Goal: Task Accomplishment & Management: Manage account settings

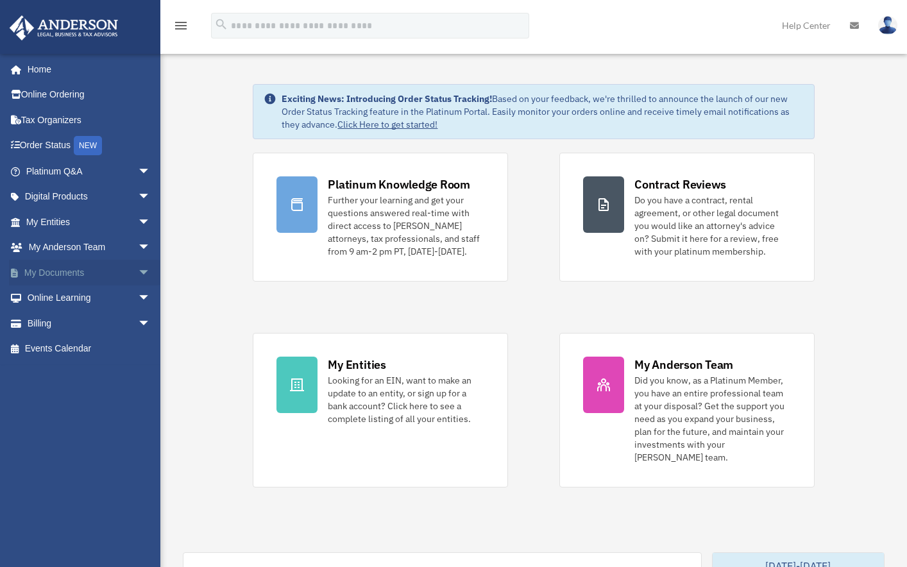
click at [138, 272] on span "arrow_drop_down" at bounding box center [151, 273] width 26 height 26
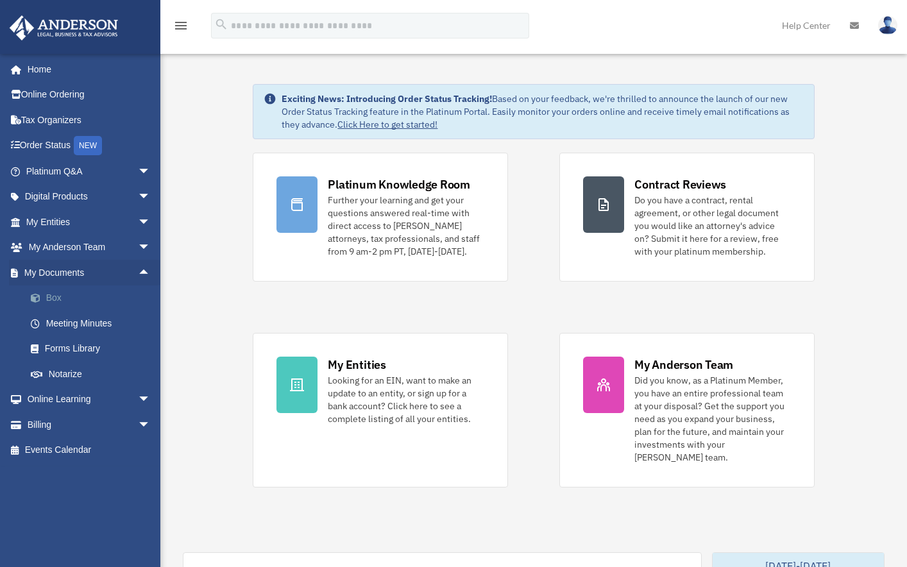
click at [58, 300] on link "Box" at bounding box center [94, 298] width 152 height 26
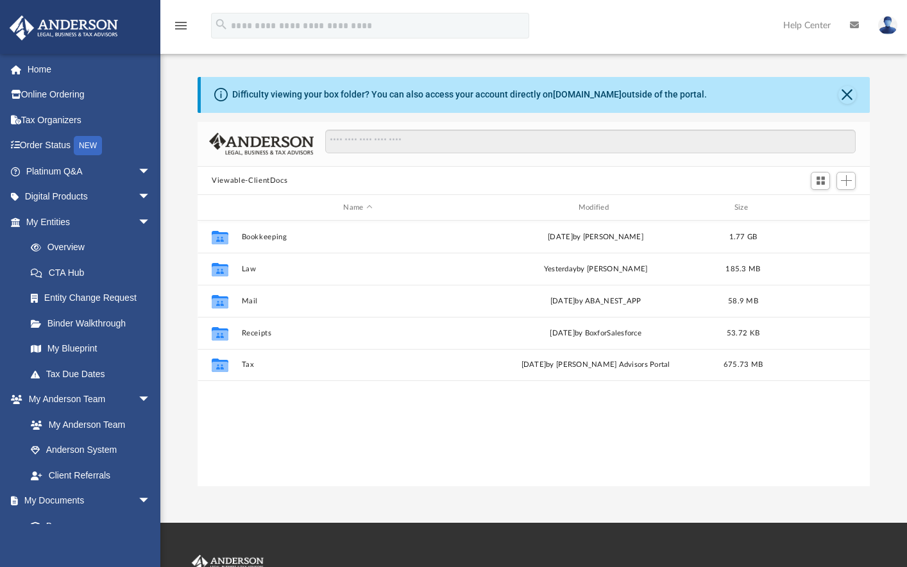
scroll to position [282, 662]
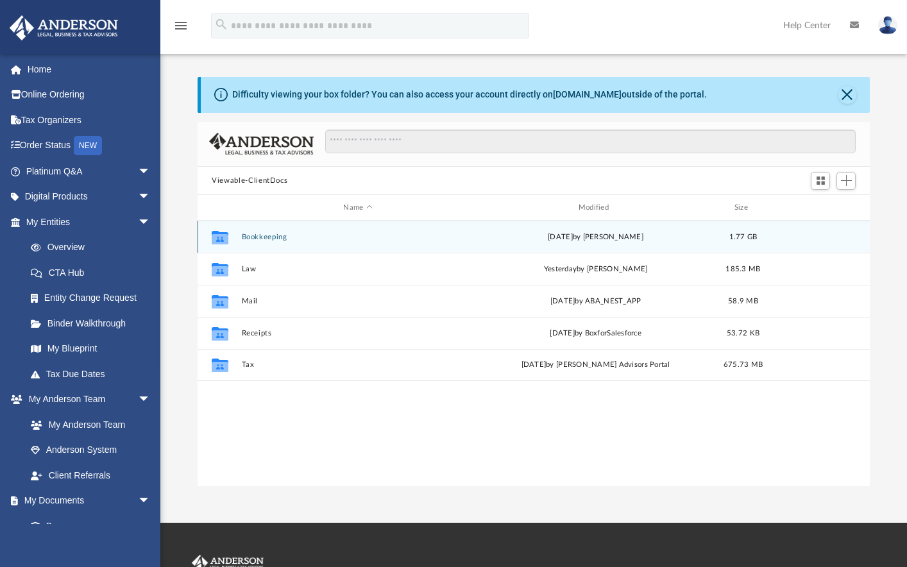
click at [256, 235] on button "Bookkeeping" at bounding box center [358, 237] width 232 height 8
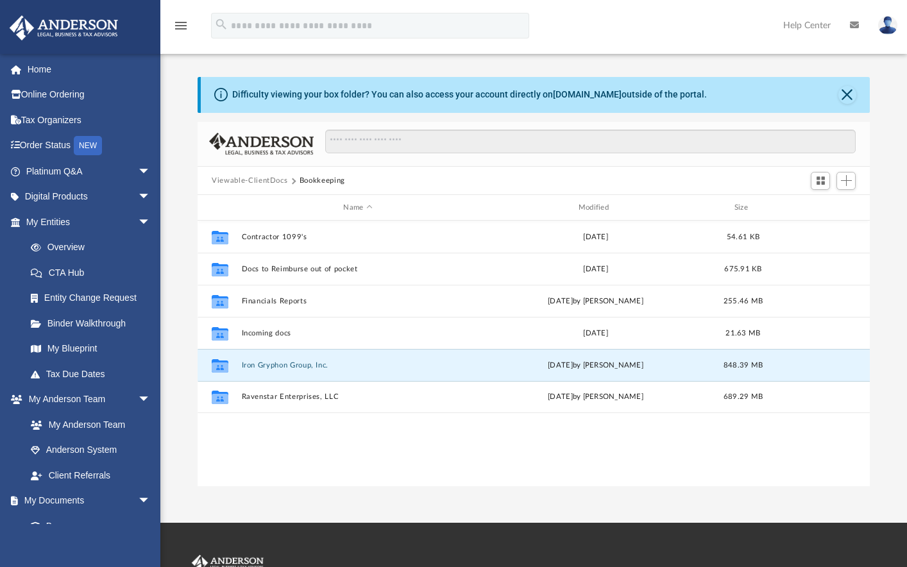
click at [256, 444] on div "Collaborated Folder Contractor 1099's Mon Jan 27 2020 54.61 KB Collaborated Fol…" at bounding box center [534, 354] width 672 height 266
click at [258, 366] on button "Iron Gryphon Group, Inc." at bounding box center [358, 365] width 232 height 8
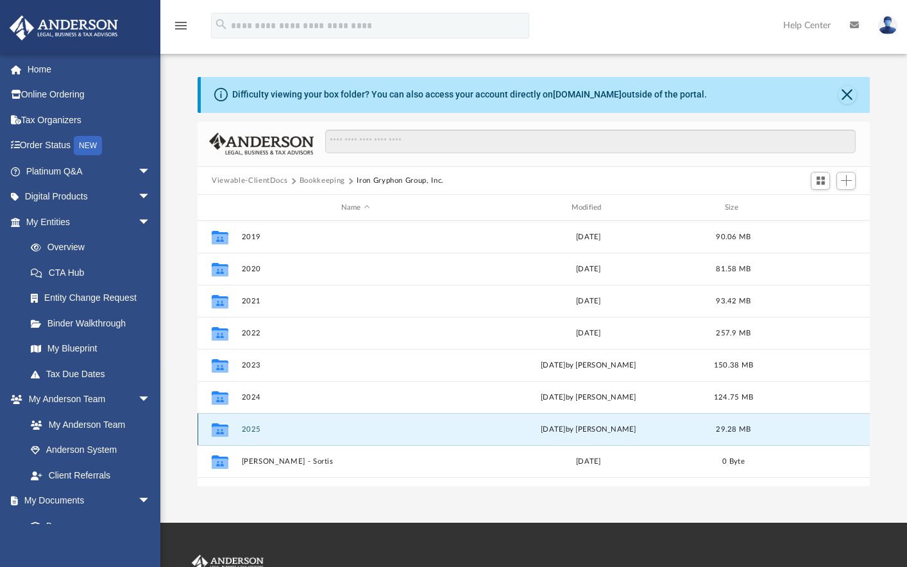
click at [249, 429] on button "2025" at bounding box center [356, 429] width 228 height 8
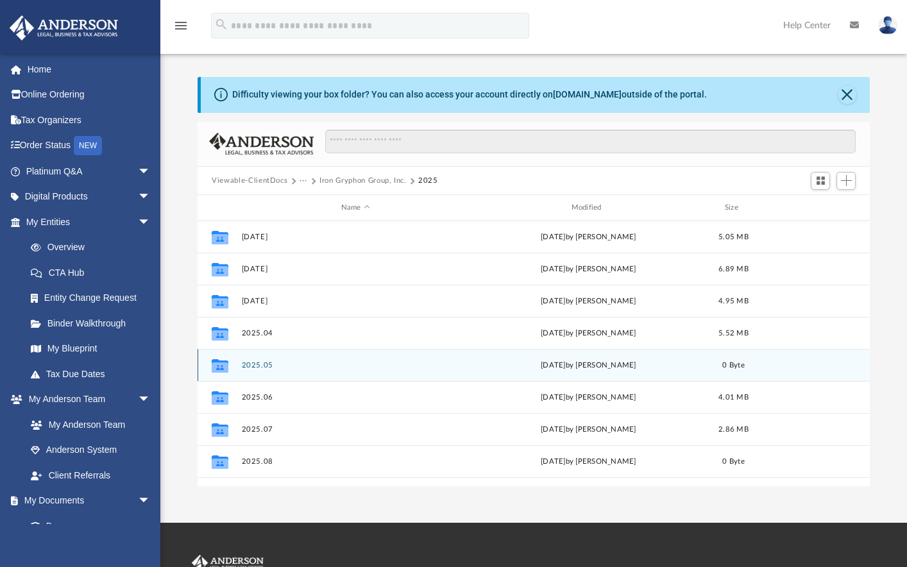
click at [253, 367] on button "2025.05" at bounding box center [356, 365] width 228 height 8
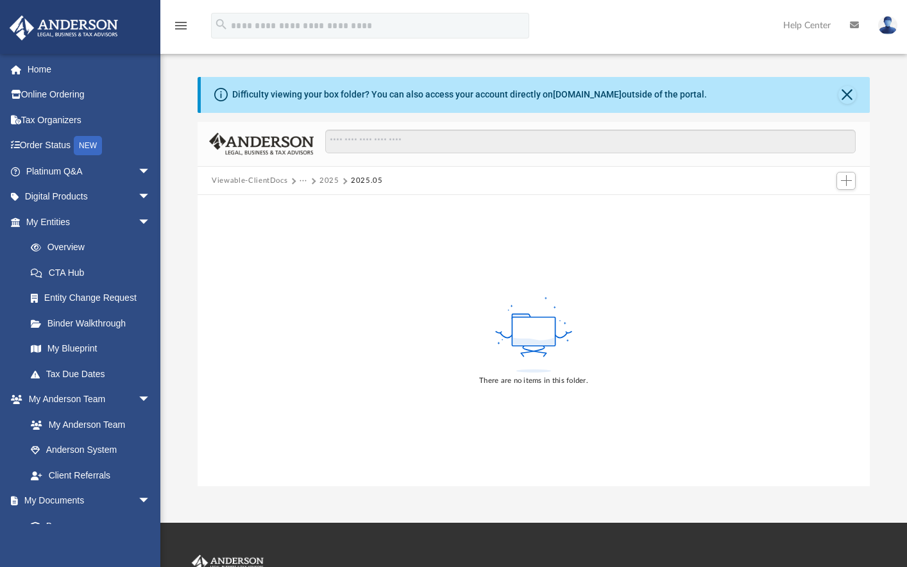
click at [330, 180] on button "2025" at bounding box center [329, 181] width 20 height 12
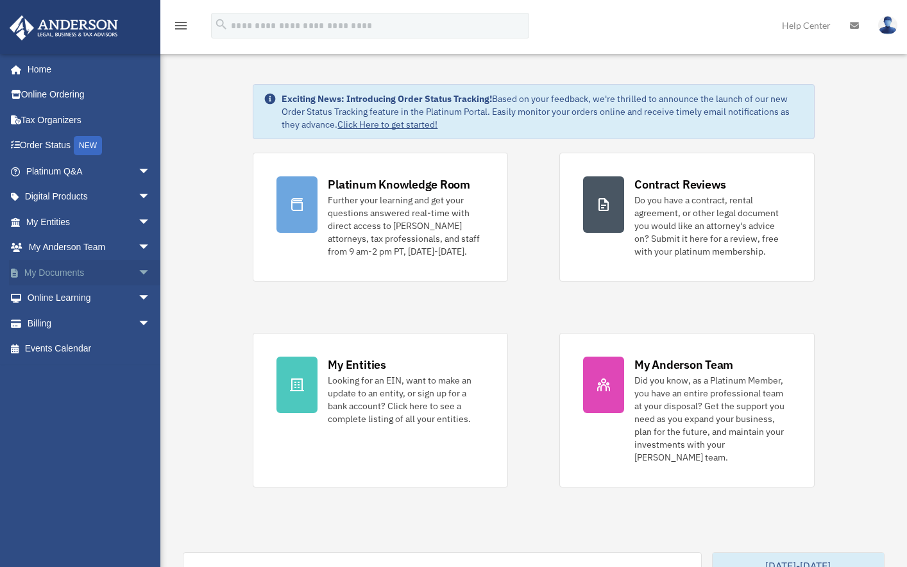
click at [138, 272] on span "arrow_drop_down" at bounding box center [151, 273] width 26 height 26
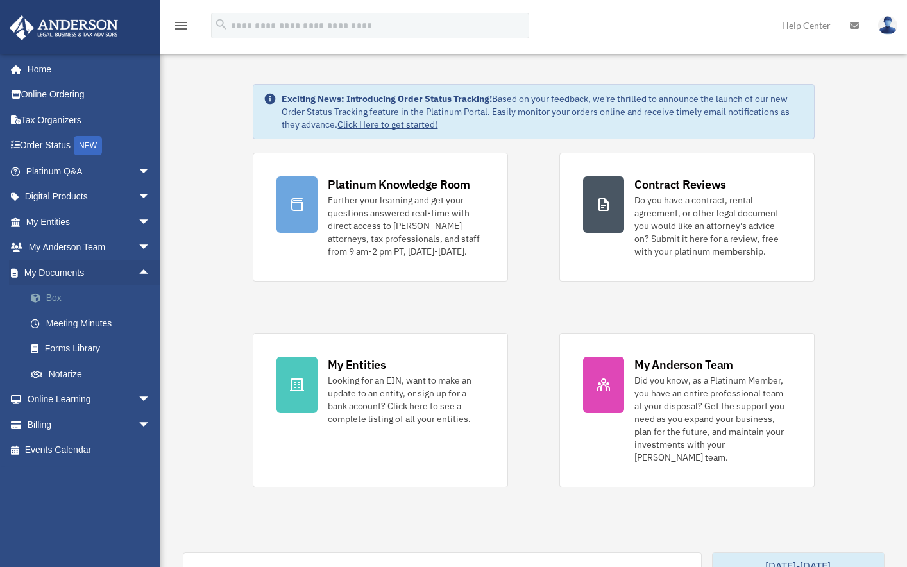
click at [47, 298] on link "Box" at bounding box center [94, 298] width 152 height 26
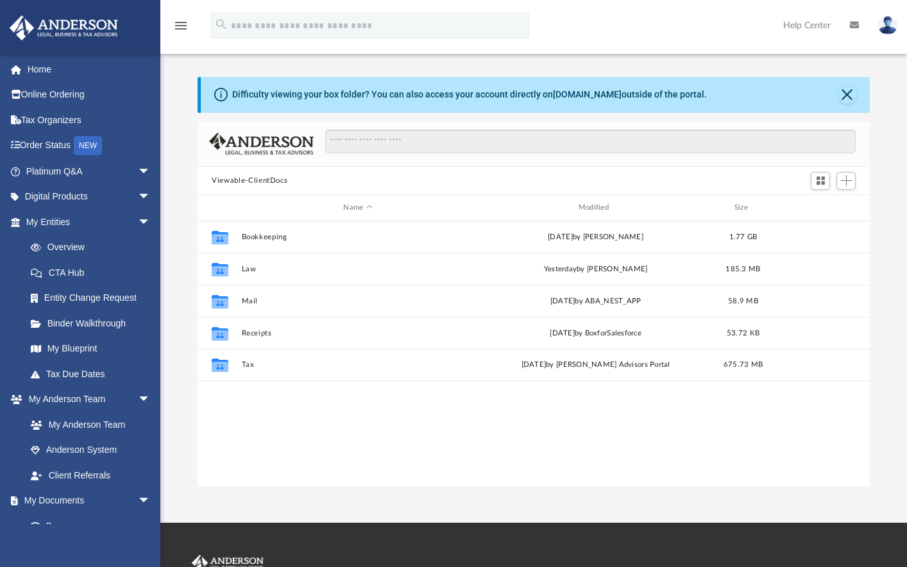
scroll to position [282, 662]
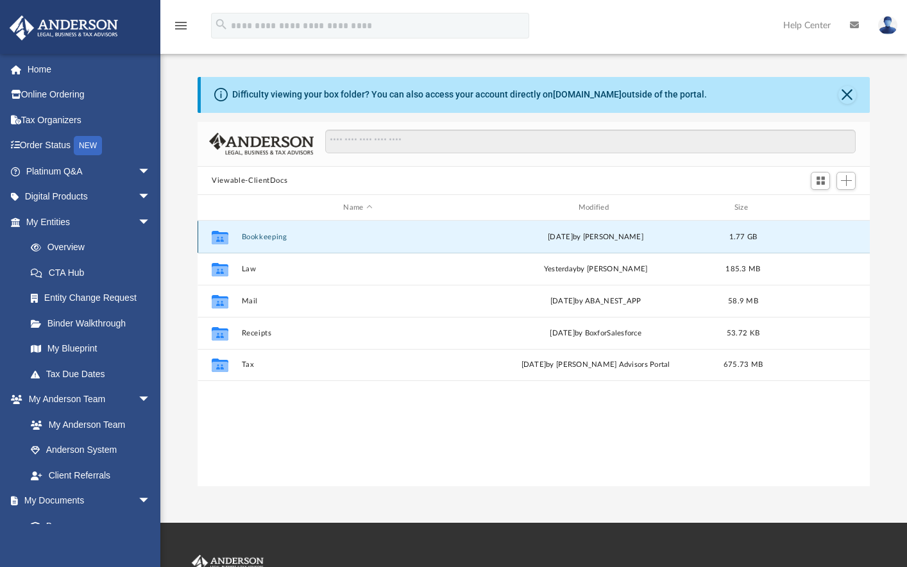
click at [251, 240] on button "Bookkeeping" at bounding box center [358, 237] width 232 height 8
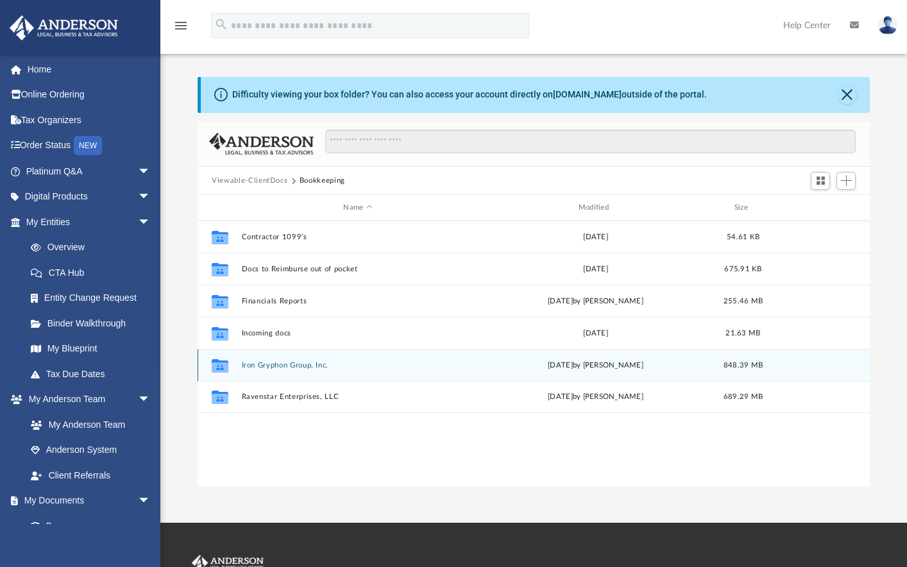
click at [249, 367] on button "Iron Gryphon Group, Inc." at bounding box center [358, 365] width 232 height 8
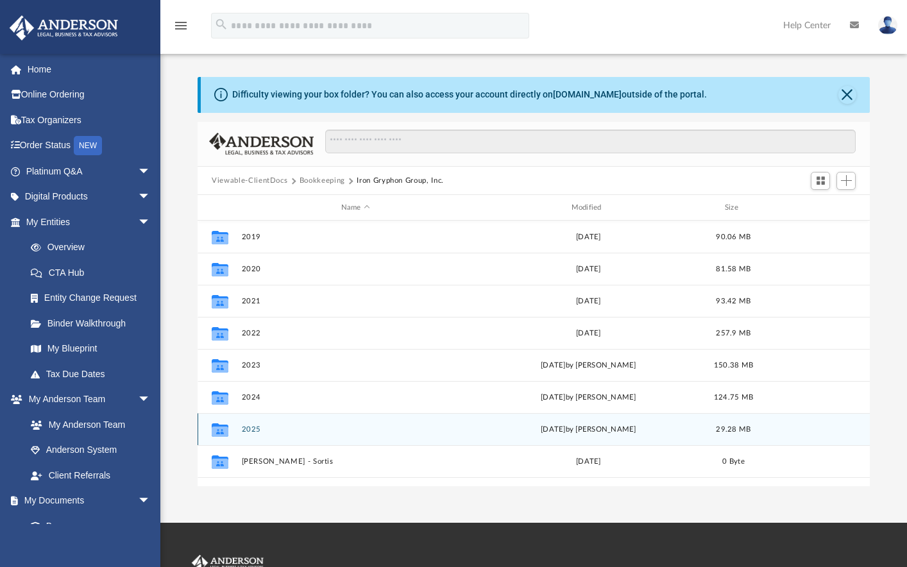
click at [260, 429] on button "2025" at bounding box center [356, 429] width 228 height 8
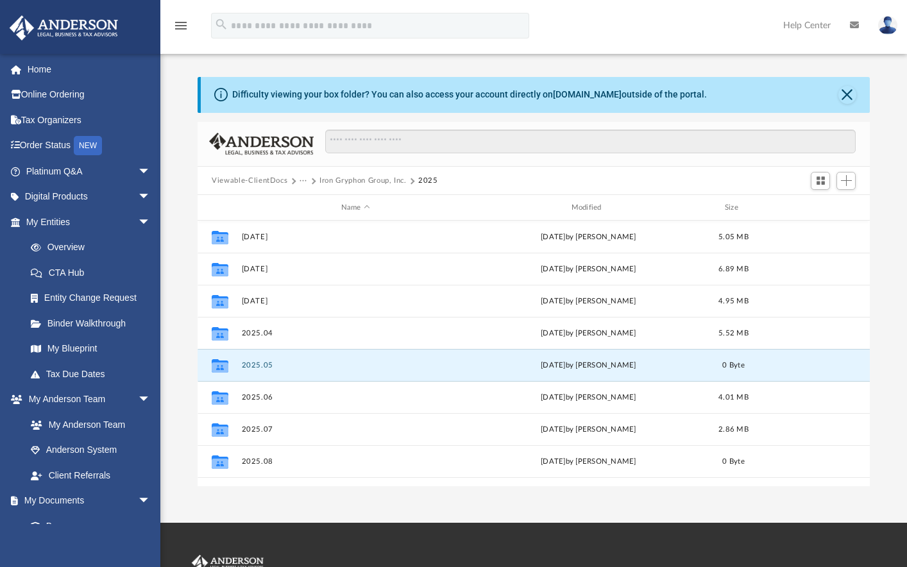
click at [315, 506] on div "App [EMAIL_ADDRESS][DOMAIN_NAME] Sign Out [PERSON_NAME][EMAIL_ADDRESS][DOMAIN_N…" at bounding box center [453, 261] width 907 height 523
click at [246, 366] on button "2025.05" at bounding box center [356, 365] width 228 height 8
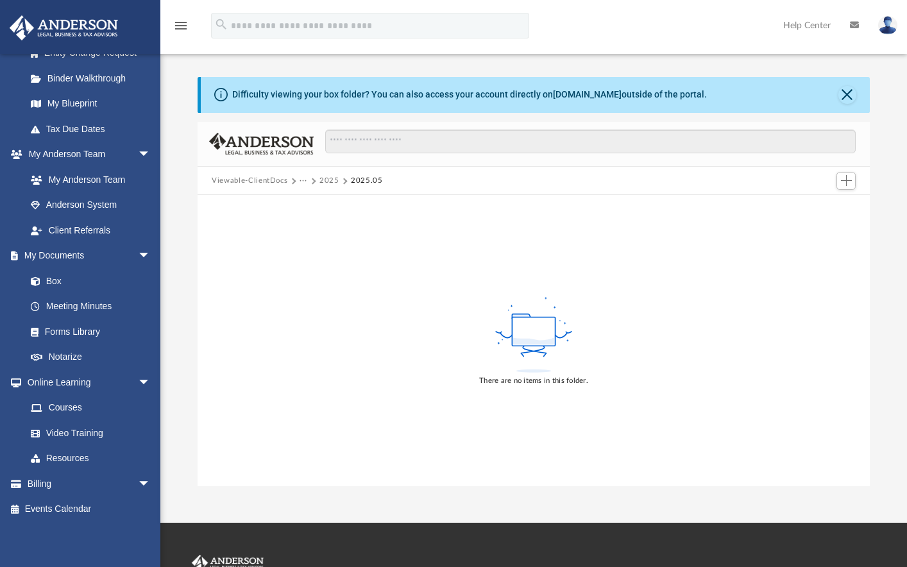
scroll to position [246, 0]
click at [56, 283] on link "Box" at bounding box center [94, 280] width 152 height 26
click at [247, 177] on button "Viewable-ClientDocs" at bounding box center [250, 181] width 76 height 12
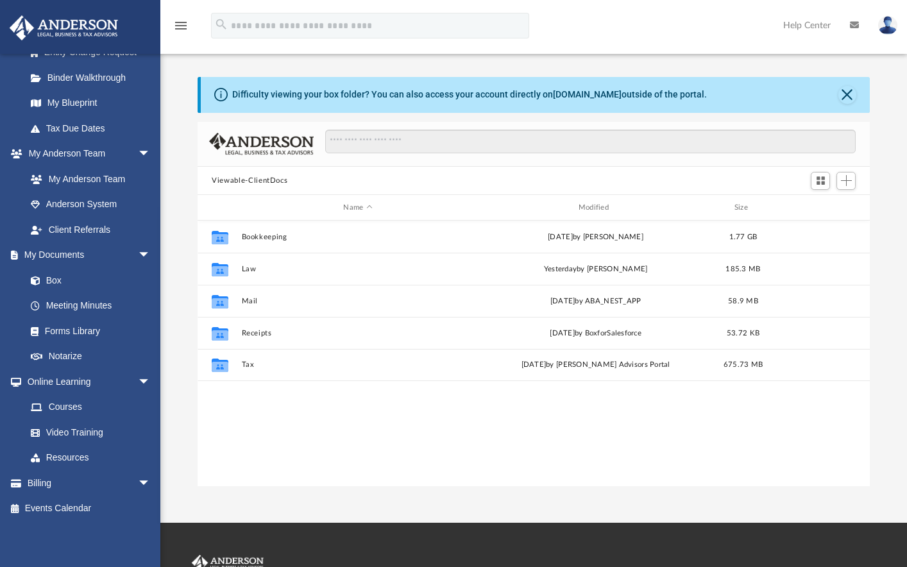
scroll to position [282, 662]
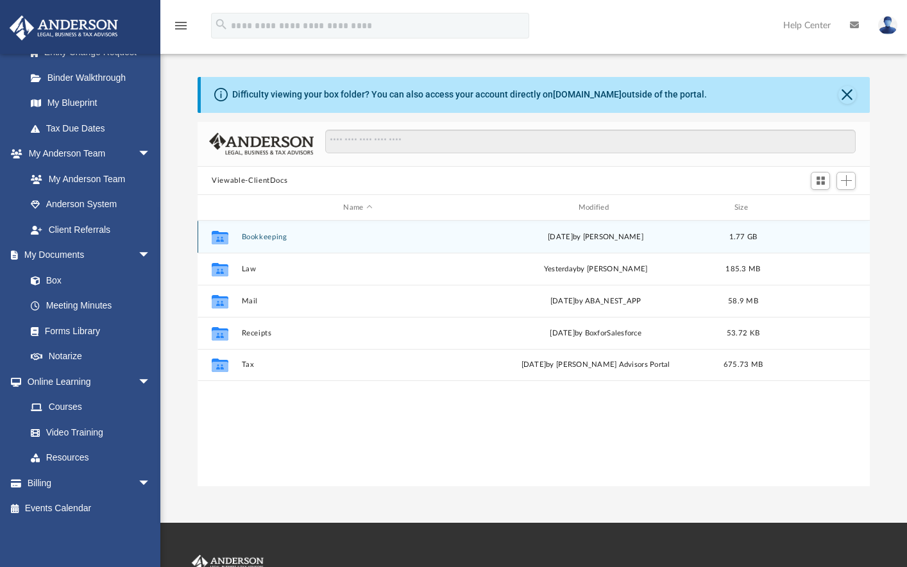
click at [266, 239] on button "Bookkeeping" at bounding box center [358, 237] width 232 height 8
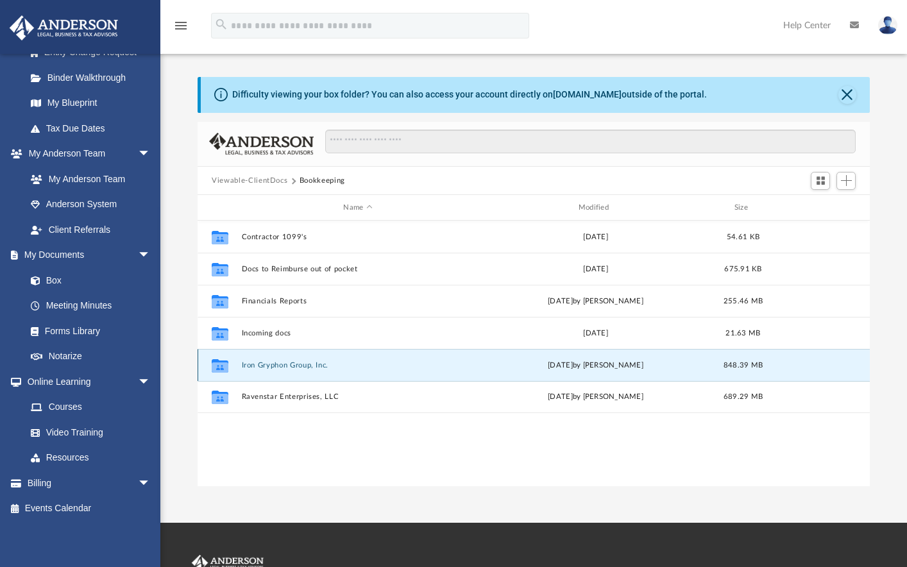
click at [264, 367] on button "Iron Gryphon Group, Inc." at bounding box center [358, 365] width 232 height 8
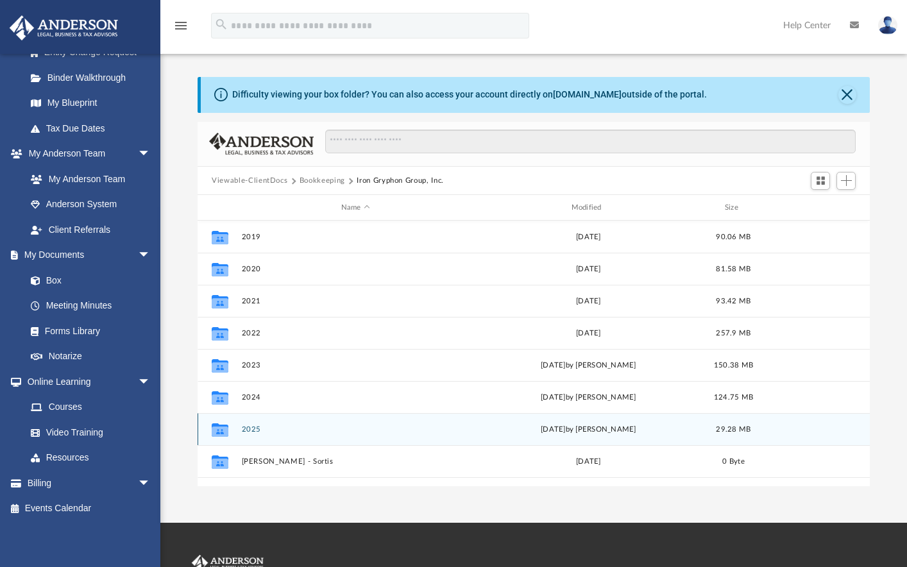
click at [252, 428] on button "2025" at bounding box center [356, 429] width 228 height 8
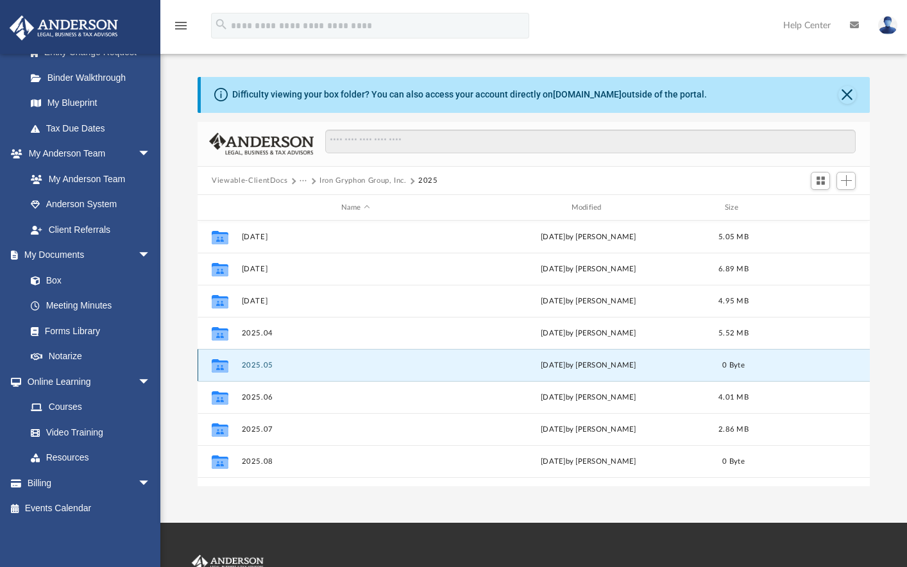
click at [247, 365] on button "2025.05" at bounding box center [356, 365] width 228 height 8
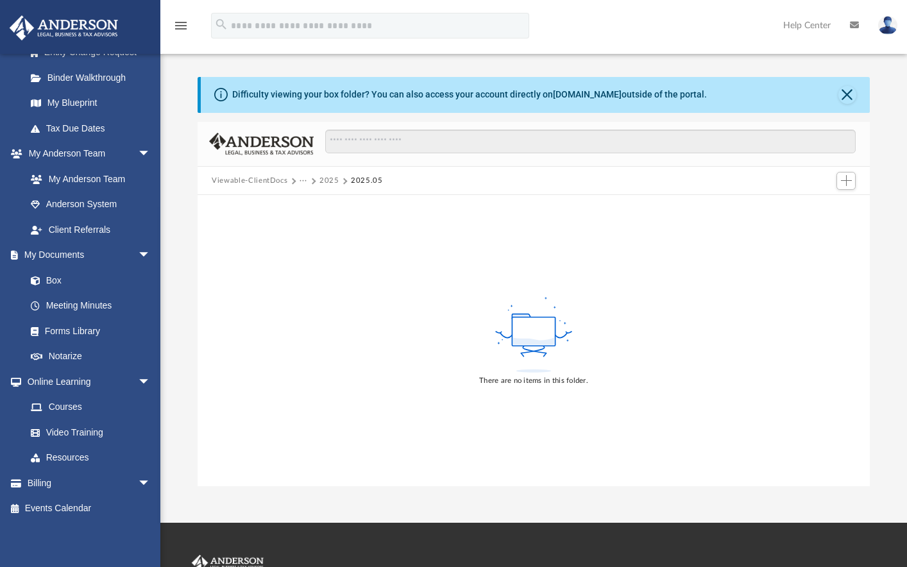
click at [643, 303] on div "There are no items in this folder." at bounding box center [534, 340] width 672 height 291
click at [323, 181] on button "2025" at bounding box center [329, 181] width 20 height 12
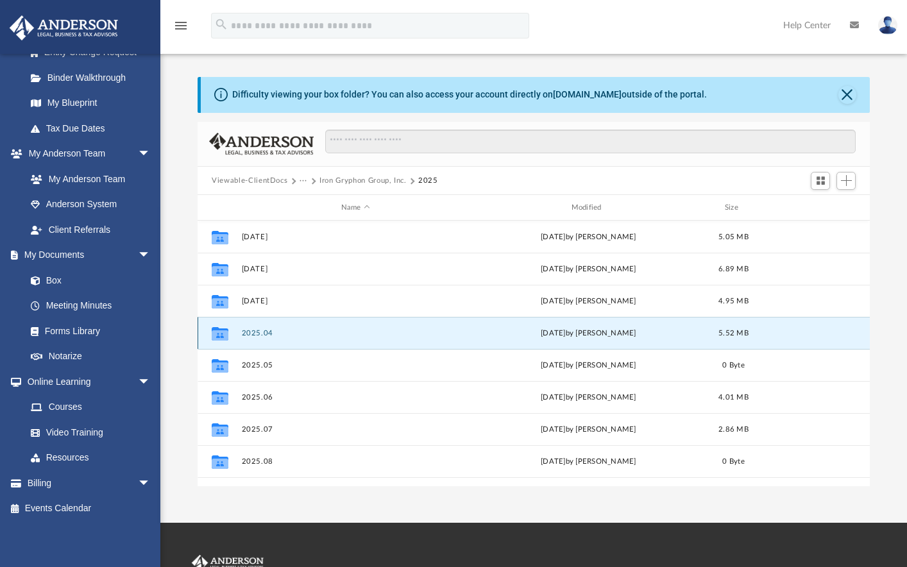
click at [255, 333] on button "2025.04" at bounding box center [356, 333] width 228 height 8
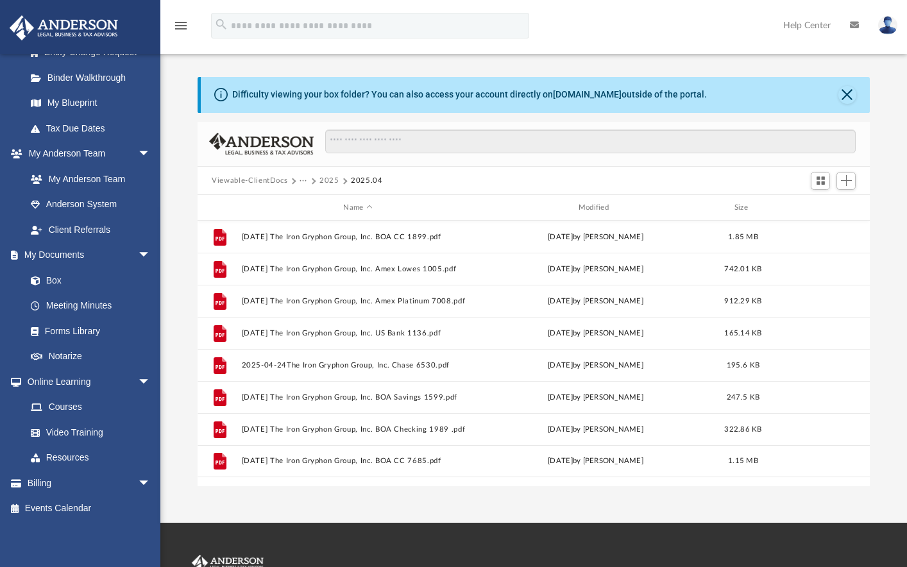
click at [323, 183] on button "2025" at bounding box center [329, 181] width 20 height 12
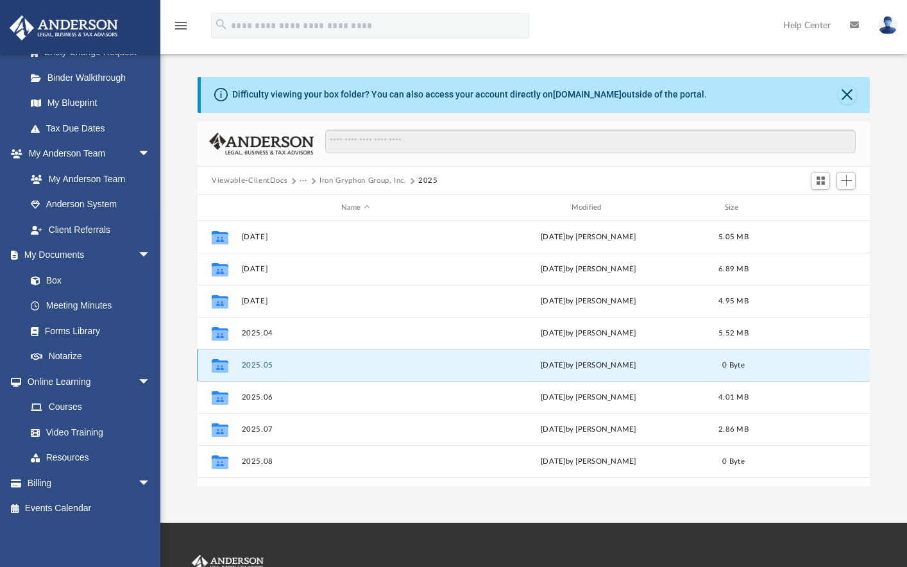
click at [255, 368] on button "2025.05" at bounding box center [356, 365] width 228 height 8
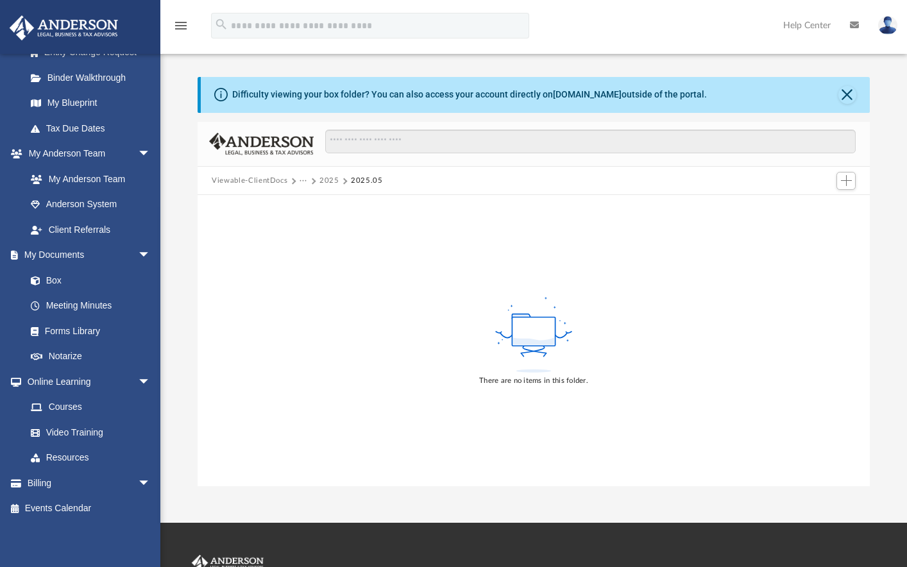
click at [536, 321] on rect at bounding box center [533, 331] width 43 height 29
click at [848, 174] on button "Add" at bounding box center [845, 181] width 19 height 18
click at [826, 210] on li "Upload" at bounding box center [827, 206] width 41 height 13
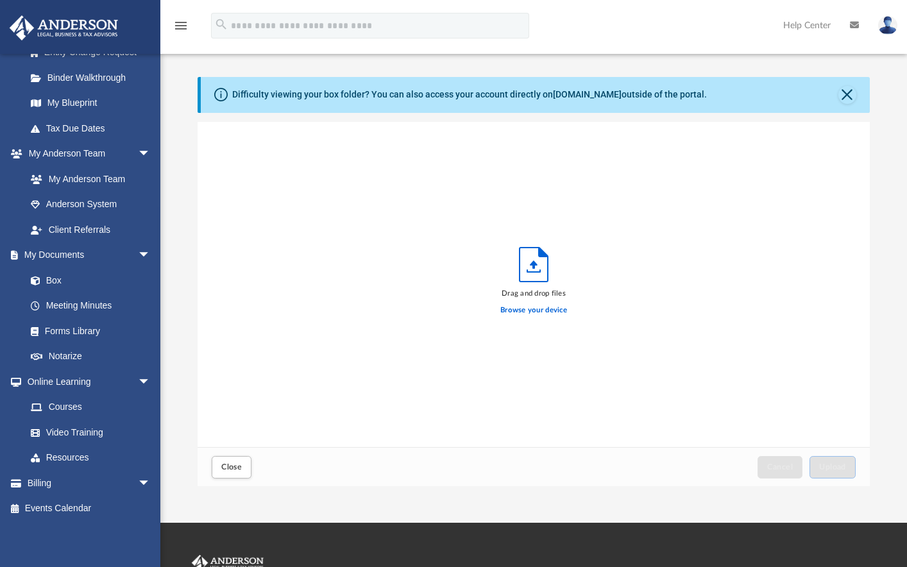
scroll to position [316, 662]
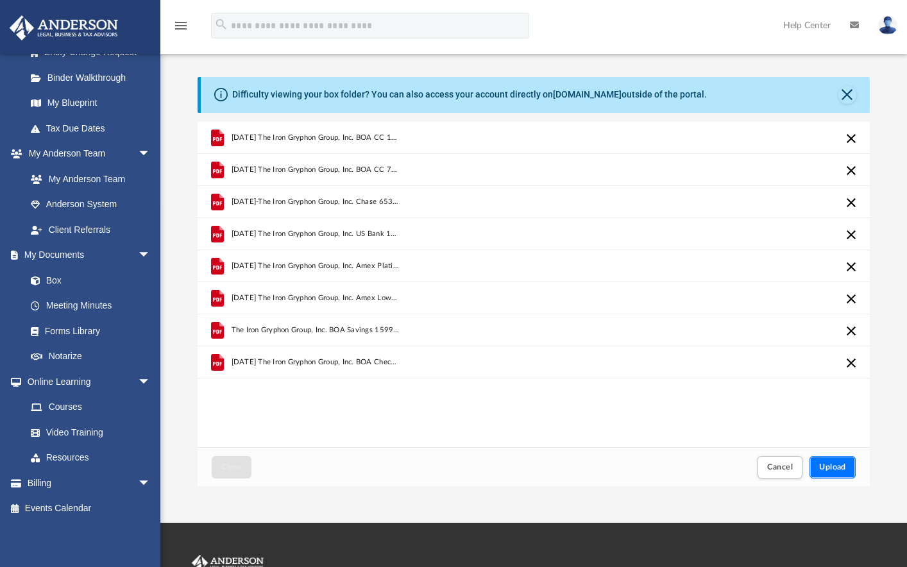
click at [838, 470] on span "Upload" at bounding box center [832, 467] width 27 height 8
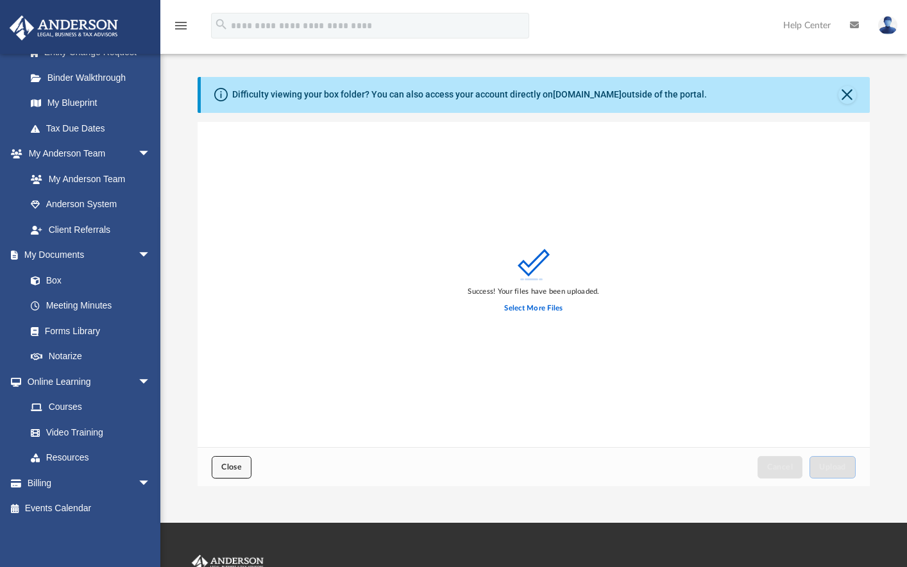
click at [240, 471] on span "Close" at bounding box center [231, 467] width 21 height 8
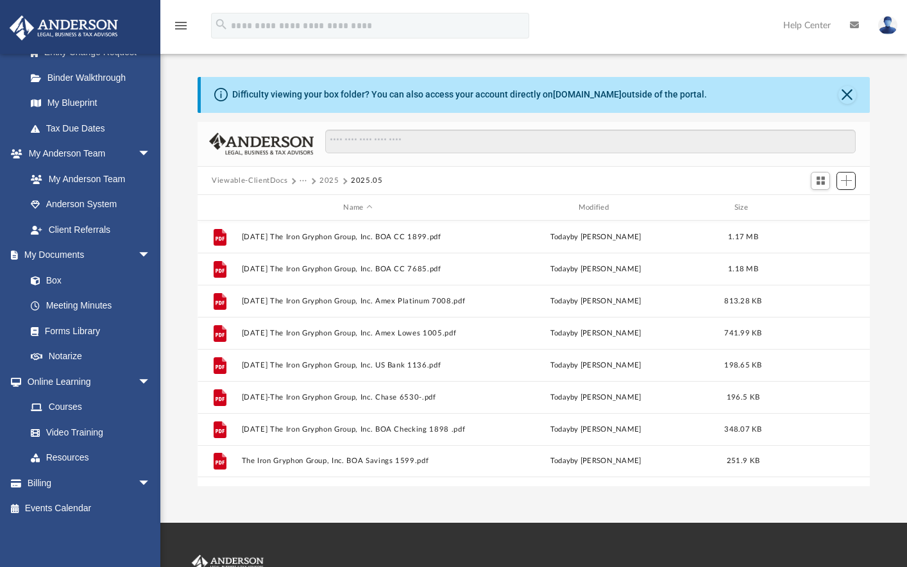
scroll to position [282, 662]
click at [328, 181] on button "2025" at bounding box center [329, 181] width 20 height 12
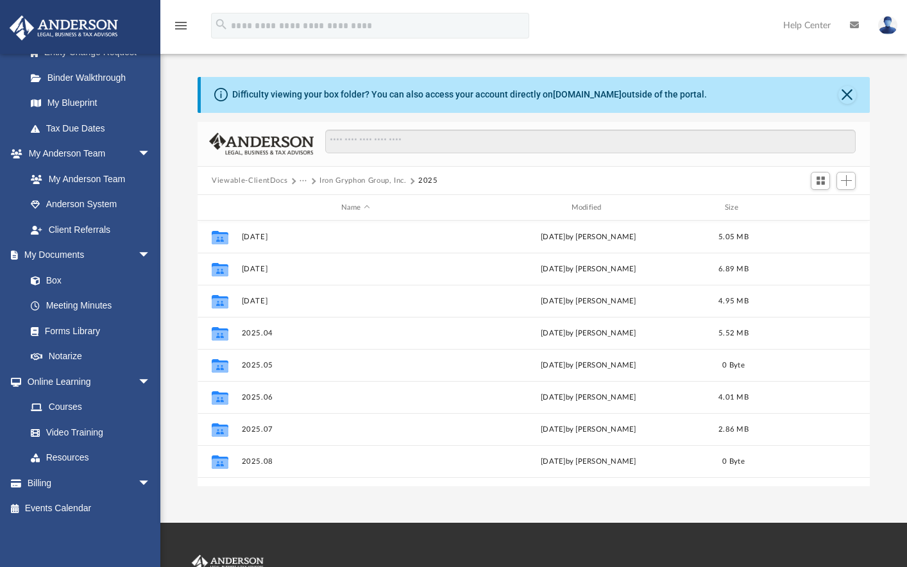
click at [304, 181] on button "···" at bounding box center [304, 181] width 8 height 12
click at [318, 205] on li "Bookkeeping" at bounding box center [330, 202] width 46 height 13
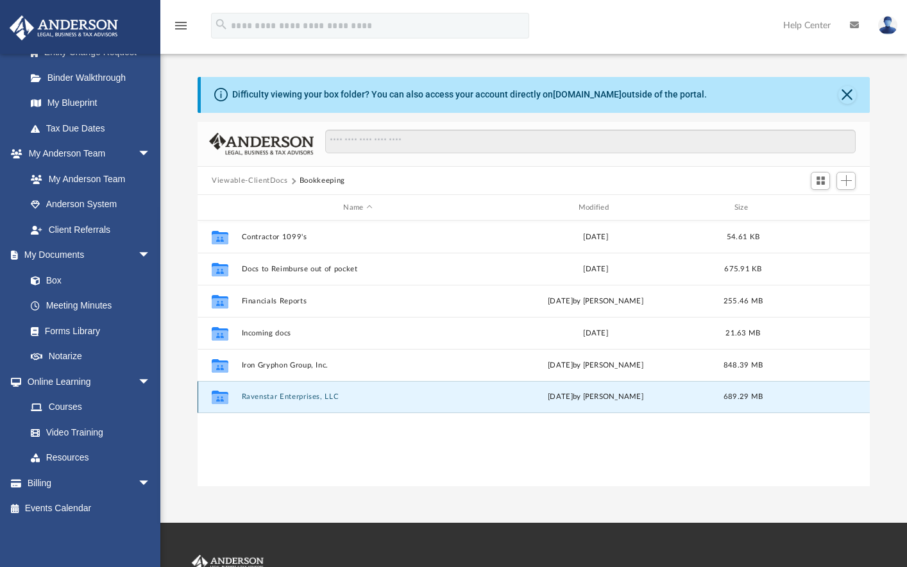
click at [255, 400] on button "Ravenstar Enterprises, LLC" at bounding box center [358, 397] width 232 height 8
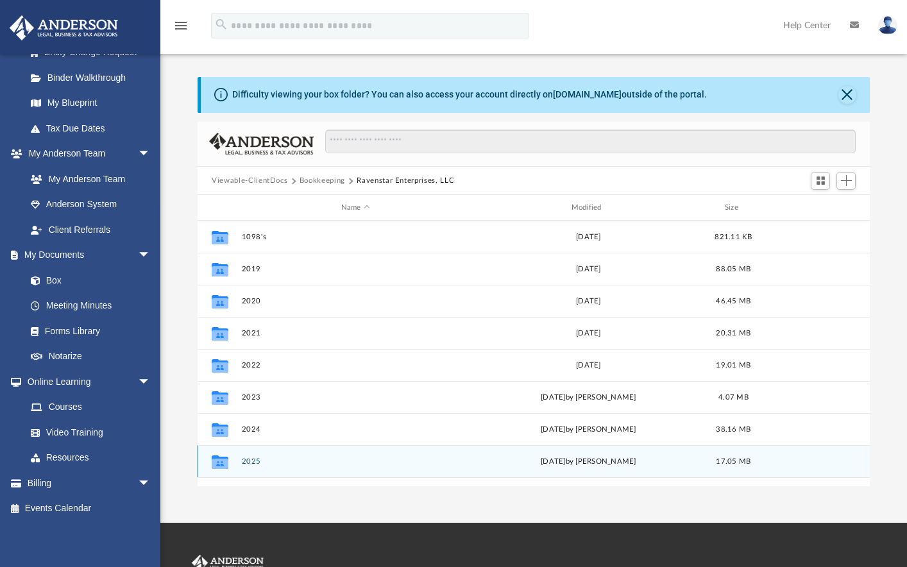
click at [253, 463] on button "2025" at bounding box center [356, 461] width 228 height 8
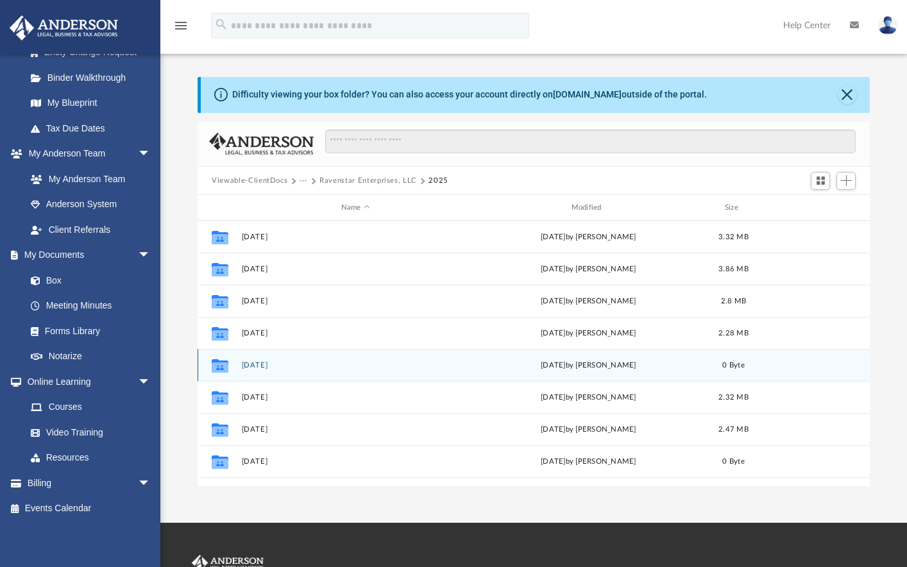
click at [257, 367] on button "[DATE]" at bounding box center [356, 365] width 228 height 8
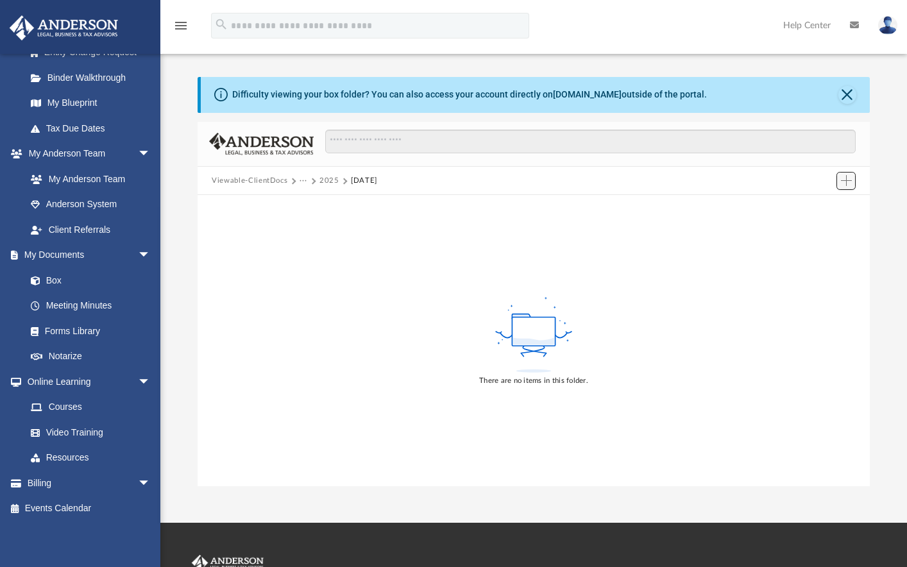
click at [844, 178] on span "Add" at bounding box center [846, 180] width 11 height 11
click at [816, 205] on li "Upload" at bounding box center [827, 206] width 41 height 13
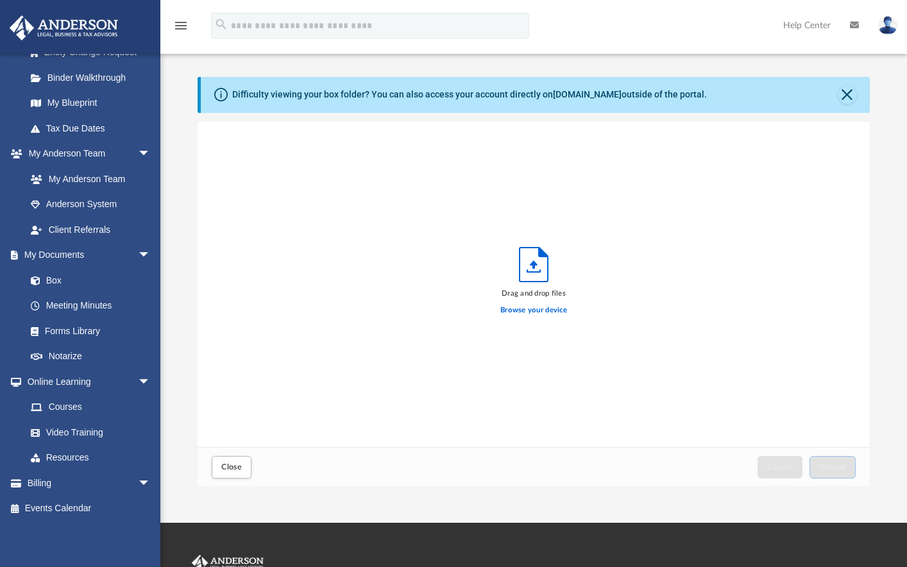
scroll to position [316, 662]
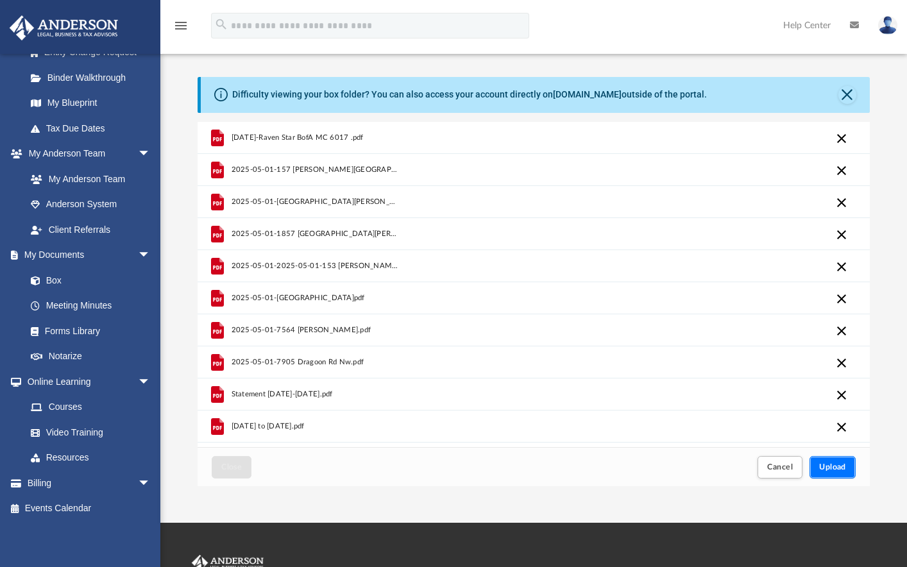
click at [829, 468] on span "Upload" at bounding box center [832, 467] width 27 height 8
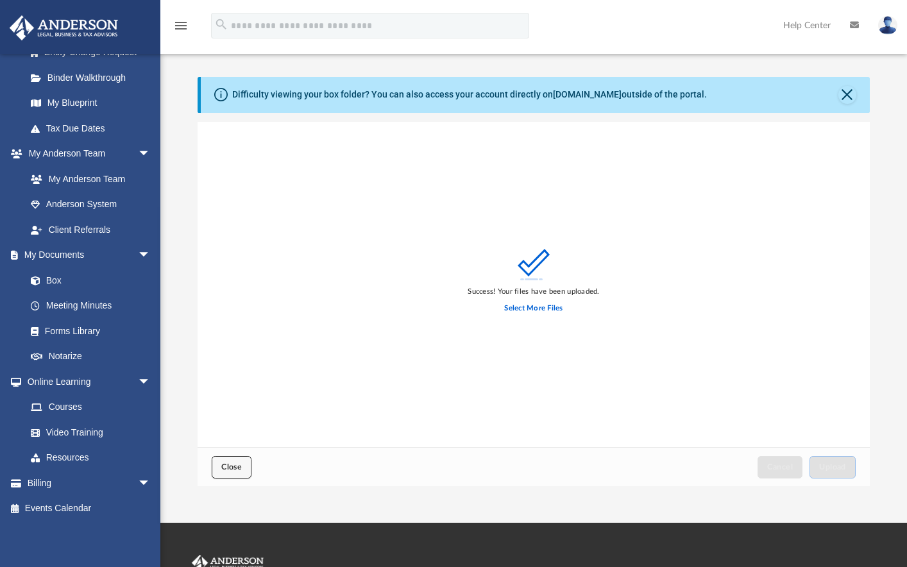
click at [238, 465] on span "Close" at bounding box center [231, 467] width 21 height 8
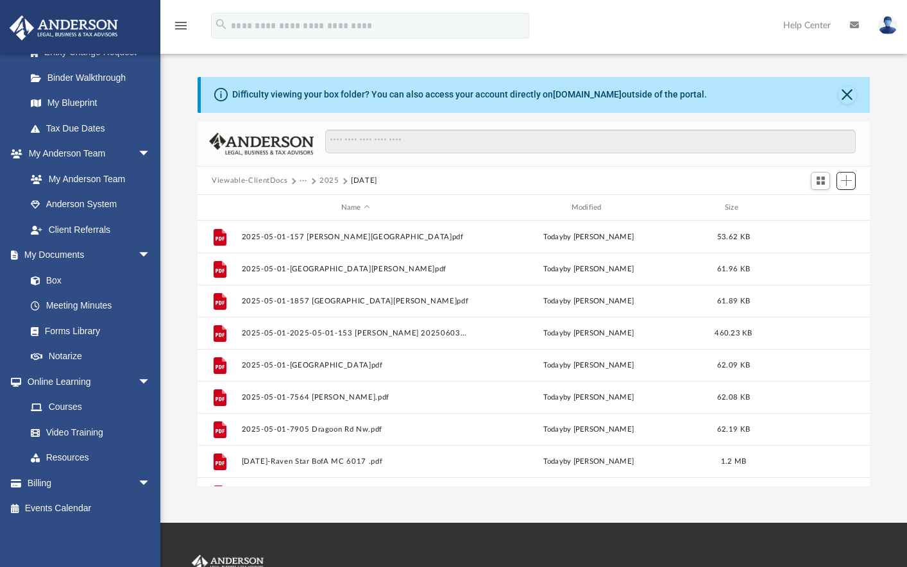
scroll to position [282, 662]
click at [303, 183] on button "···" at bounding box center [304, 181] width 8 height 12
click at [326, 181] on button "2025" at bounding box center [329, 181] width 20 height 12
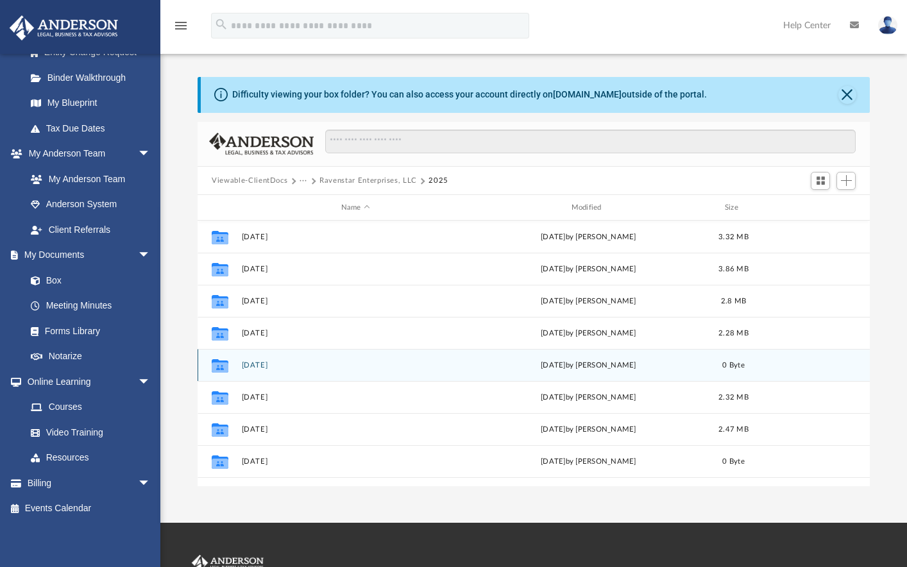
click at [257, 367] on button "[DATE]" at bounding box center [356, 365] width 228 height 8
